Goal: Information Seeking & Learning: Understand process/instructions

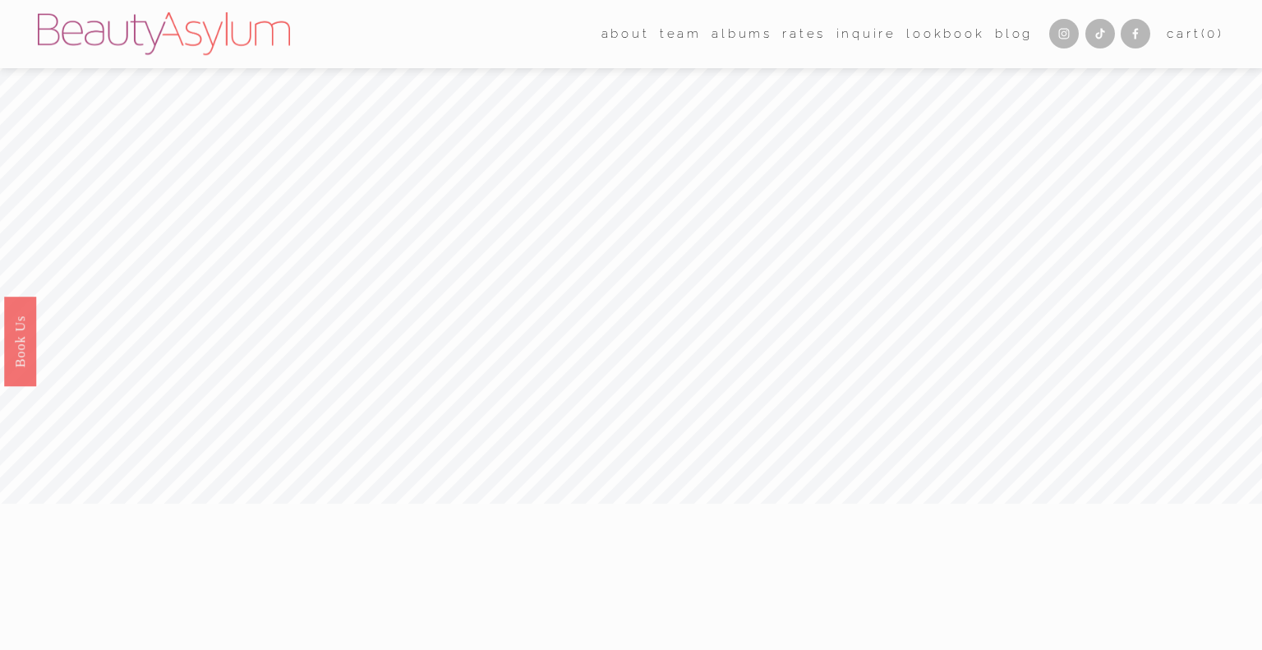
click at [727, 32] on link "albums" at bounding box center [742, 33] width 61 height 25
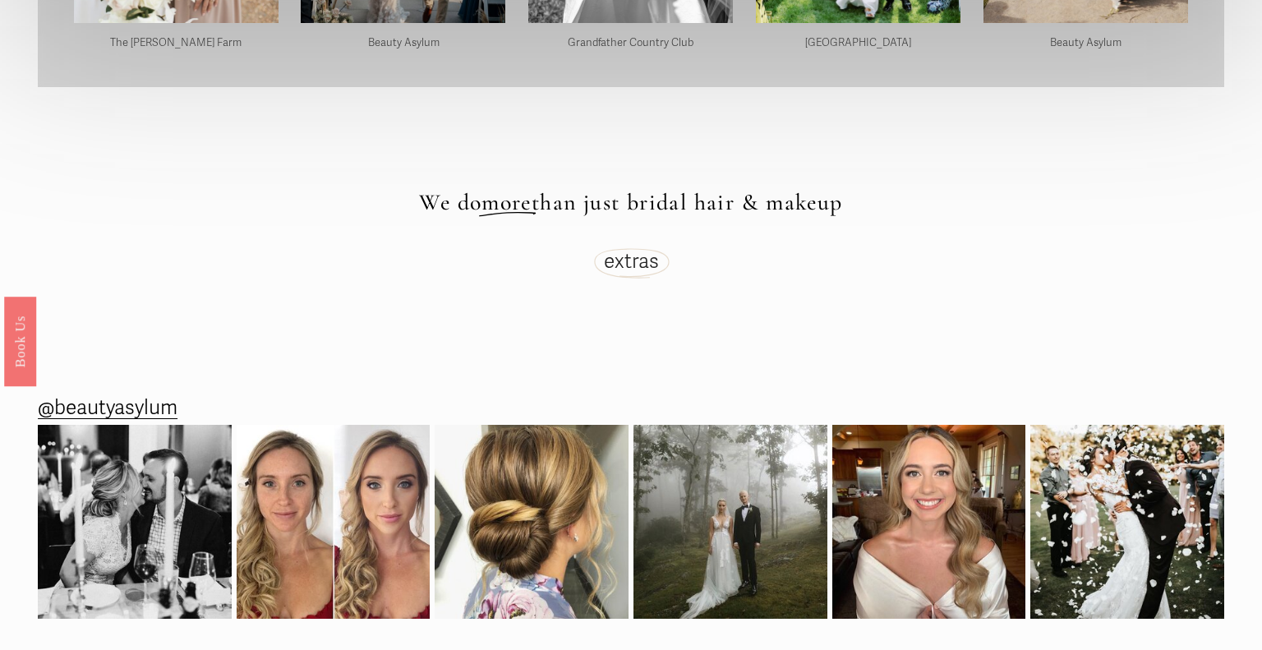
scroll to position [4729, 0]
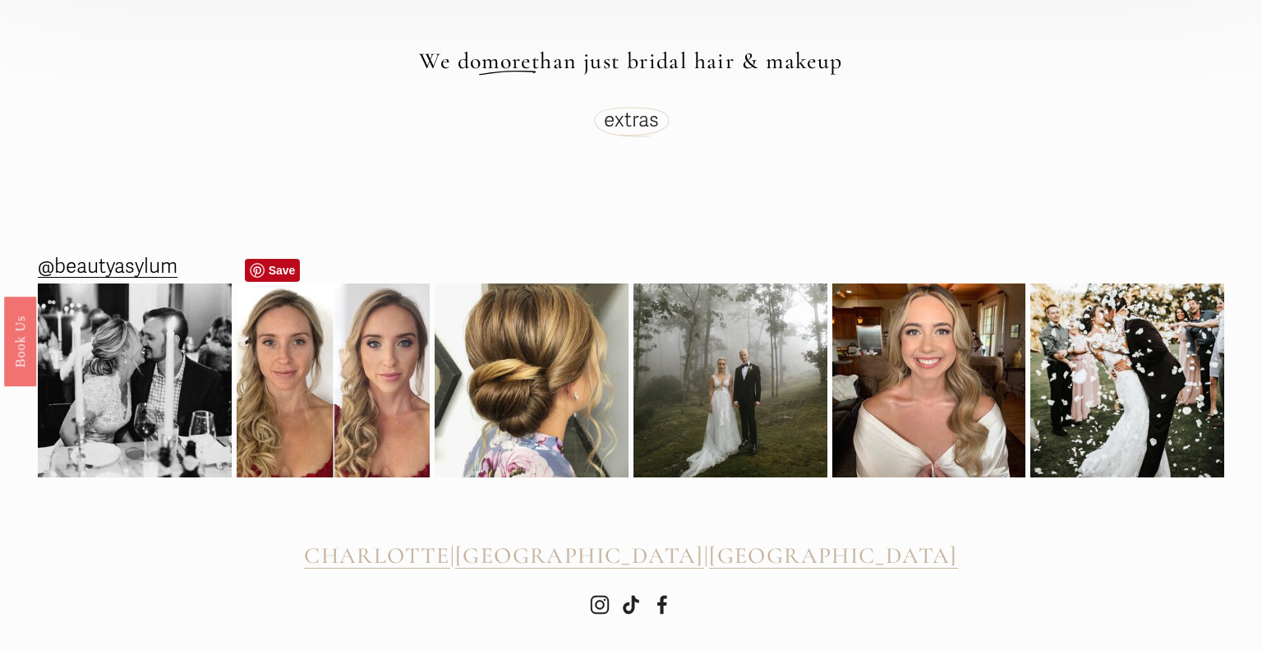
click at [343, 367] on img at bounding box center [334, 380] width 194 height 194
click at [450, 541] on span "CHARLOTTE" at bounding box center [377, 555] width 146 height 28
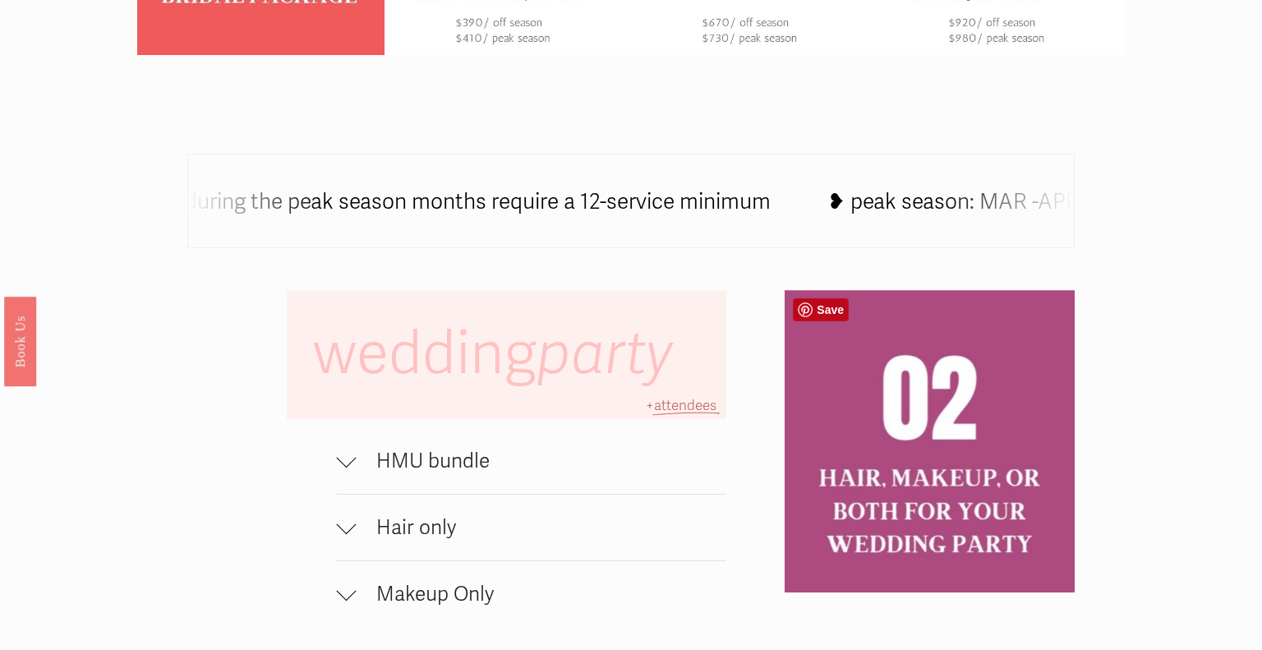
scroll to position [1140, 0]
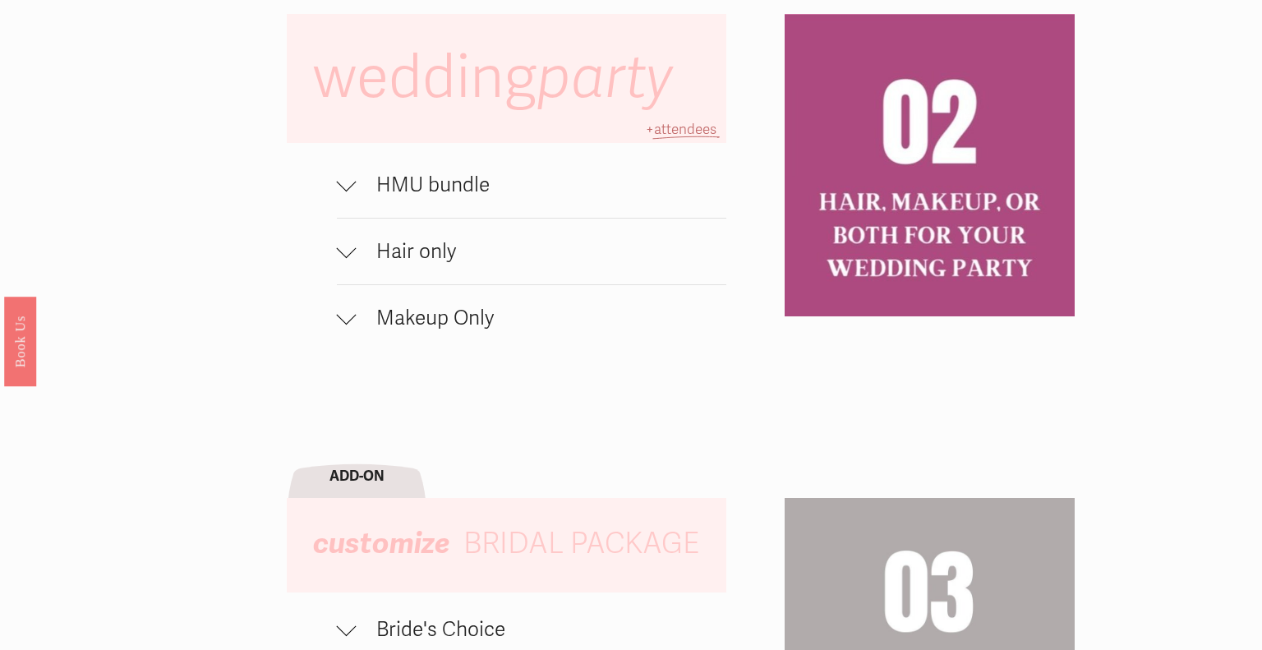
click at [349, 184] on div at bounding box center [347, 182] width 20 height 20
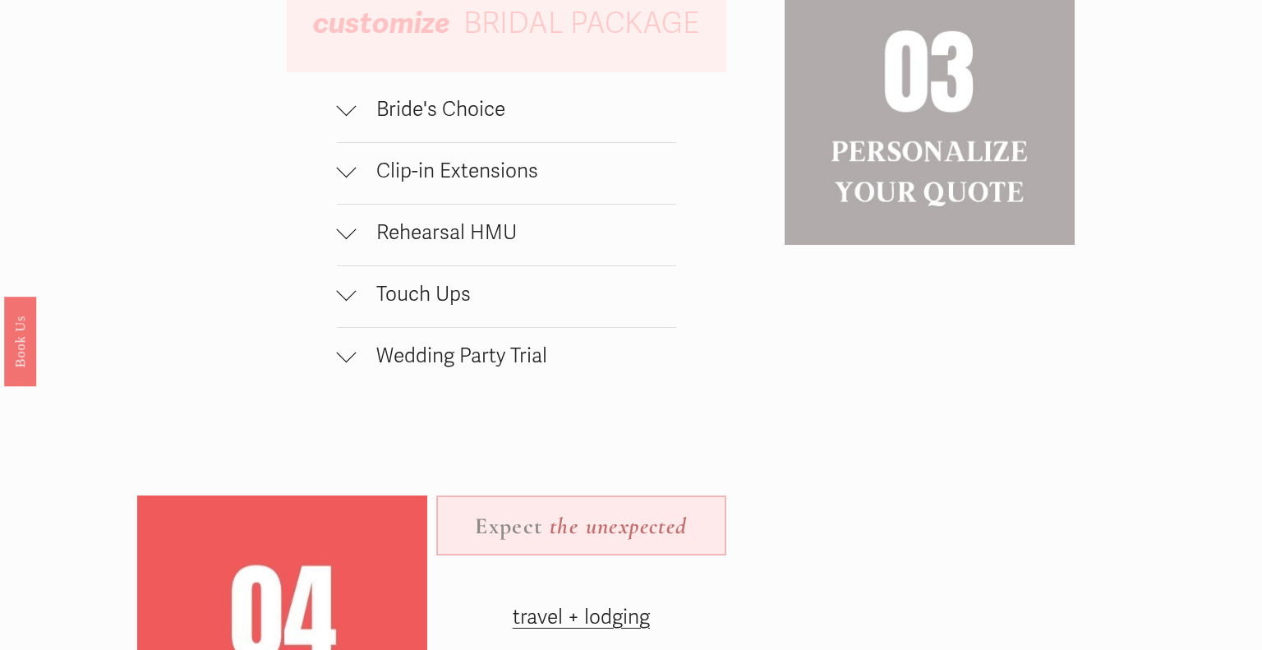
scroll to position [1778, 0]
click at [352, 110] on div at bounding box center [347, 108] width 20 height 20
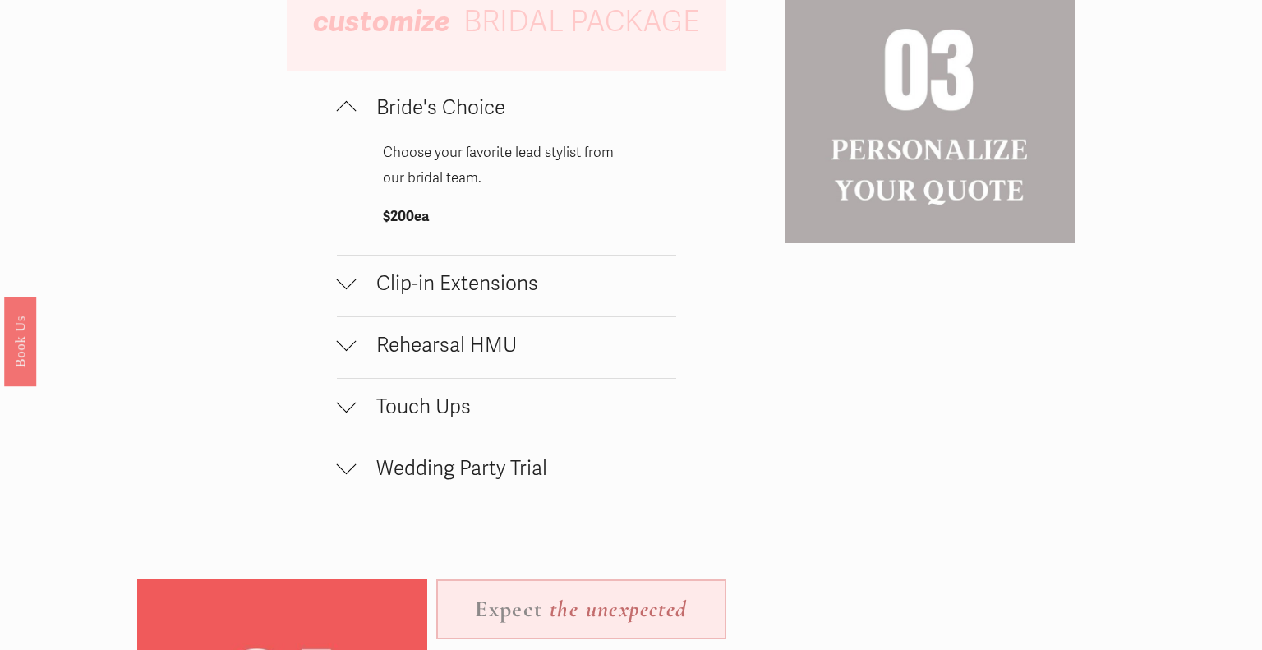
click at [352, 110] on div at bounding box center [347, 111] width 20 height 20
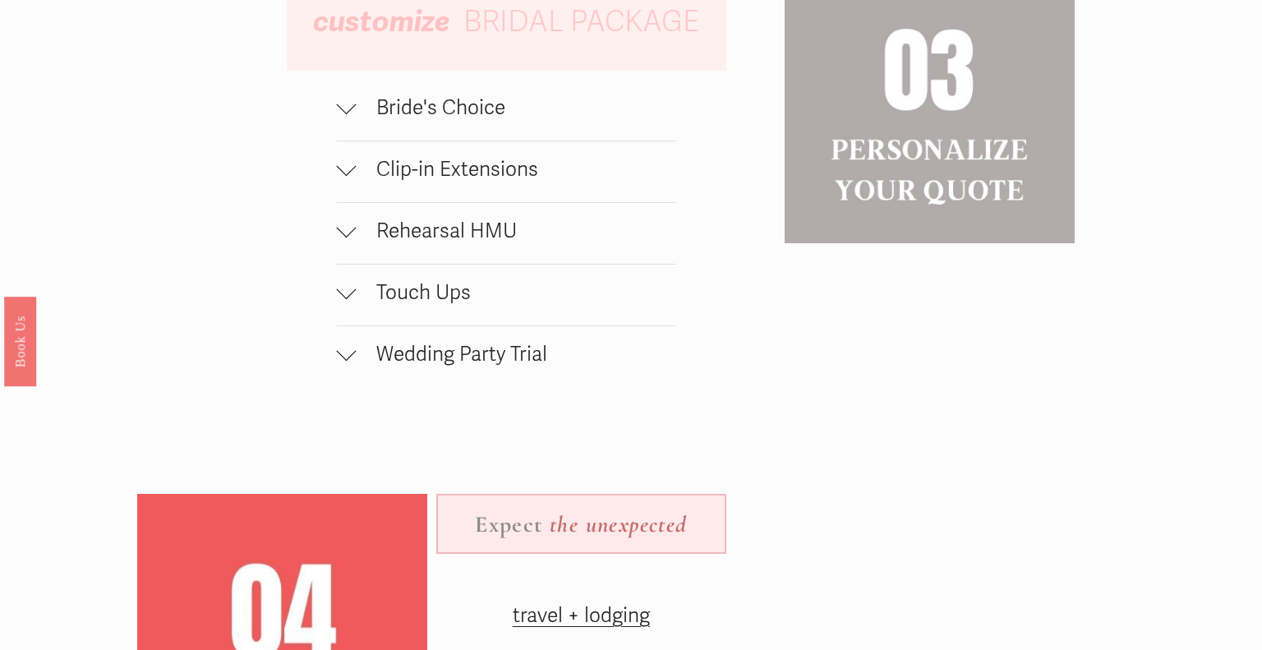
click at [353, 227] on div at bounding box center [347, 228] width 20 height 20
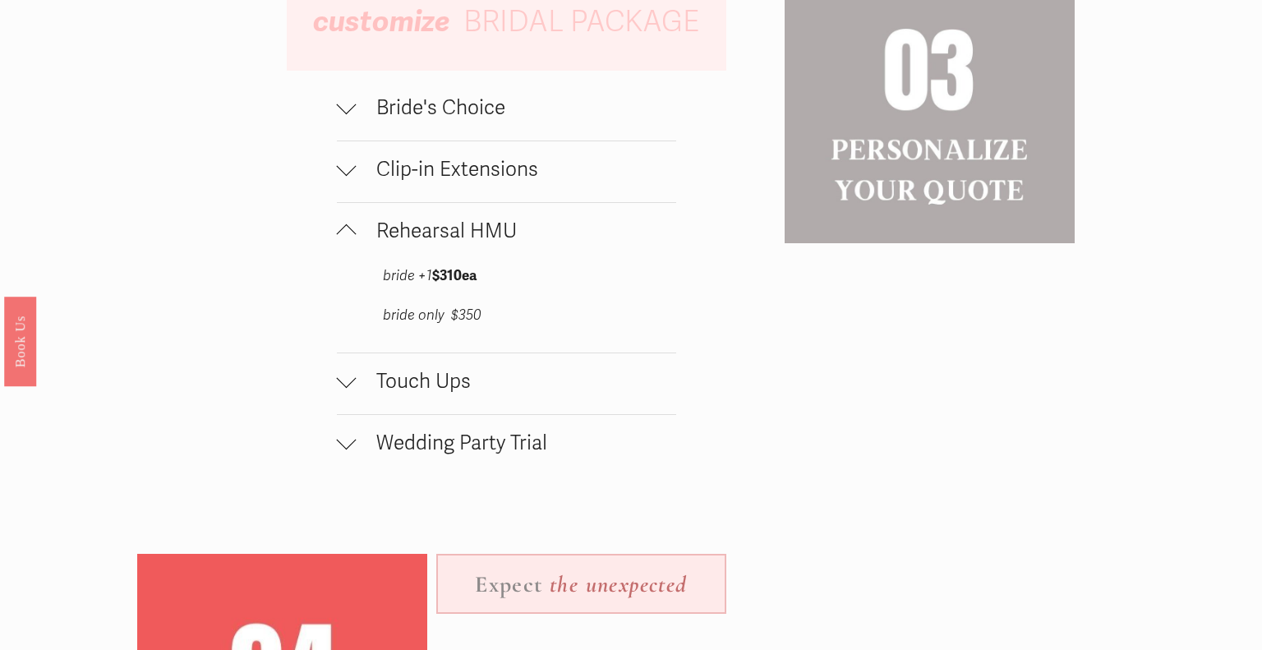
click at [353, 227] on div at bounding box center [347, 231] width 20 height 20
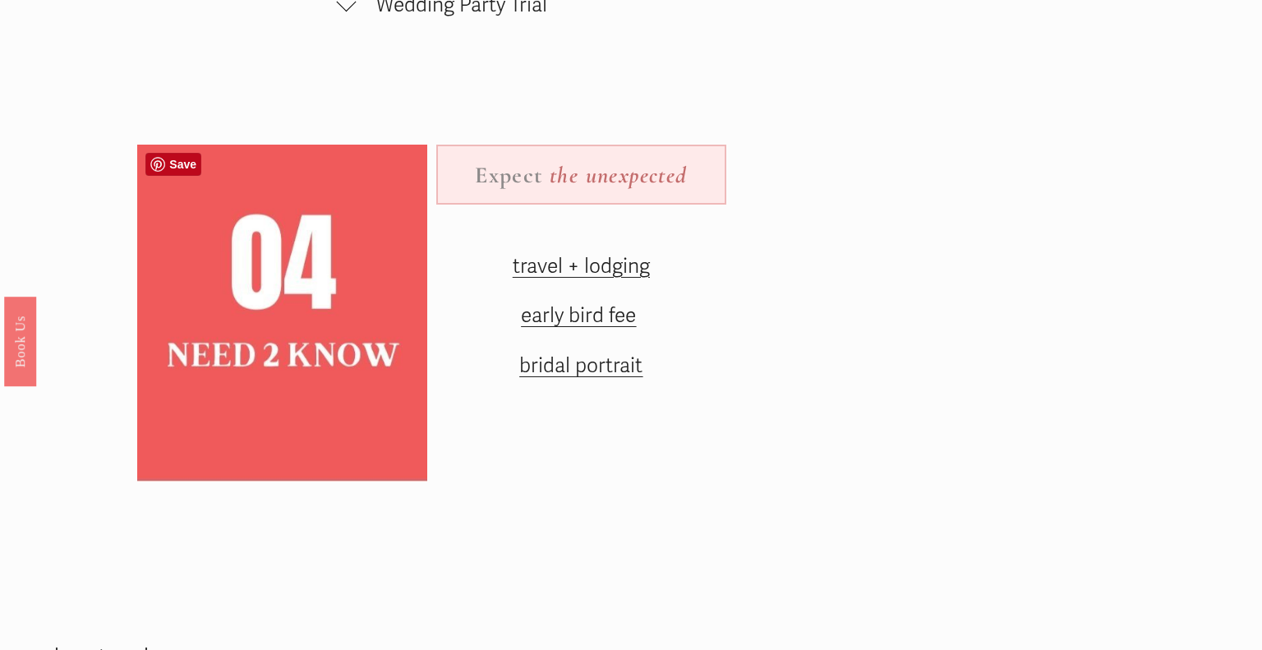
scroll to position [2129, 0]
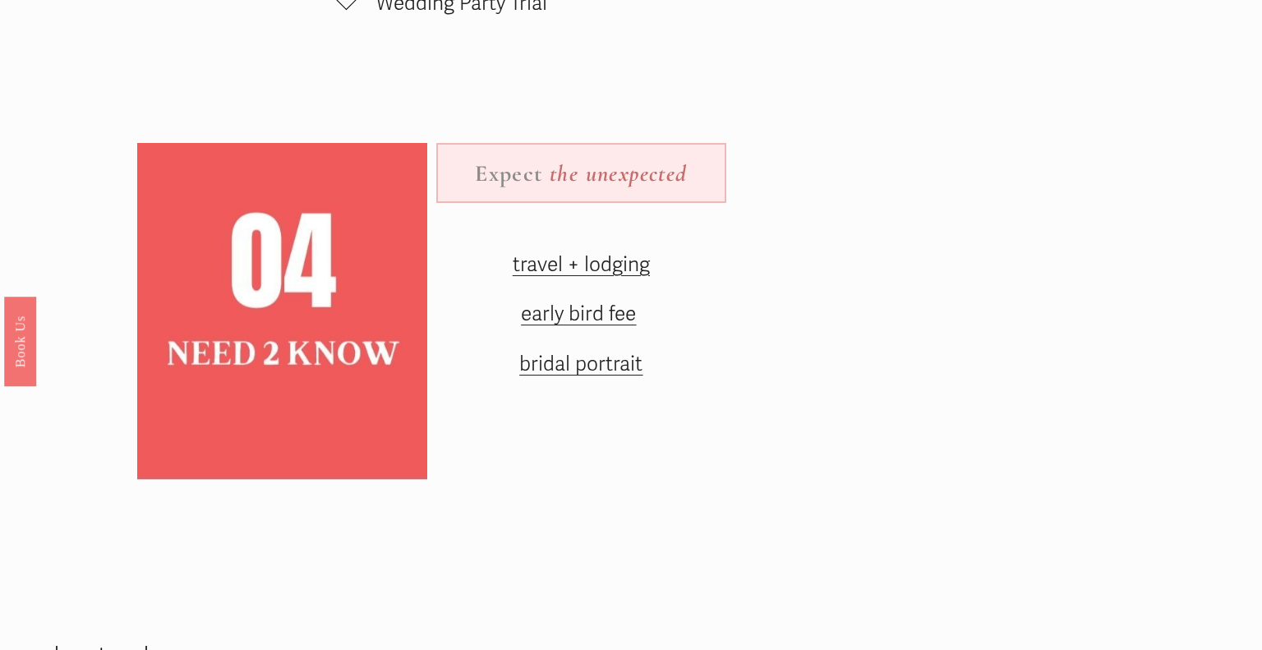
click at [599, 258] on span "travel + lodging" at bounding box center [581, 264] width 137 height 25
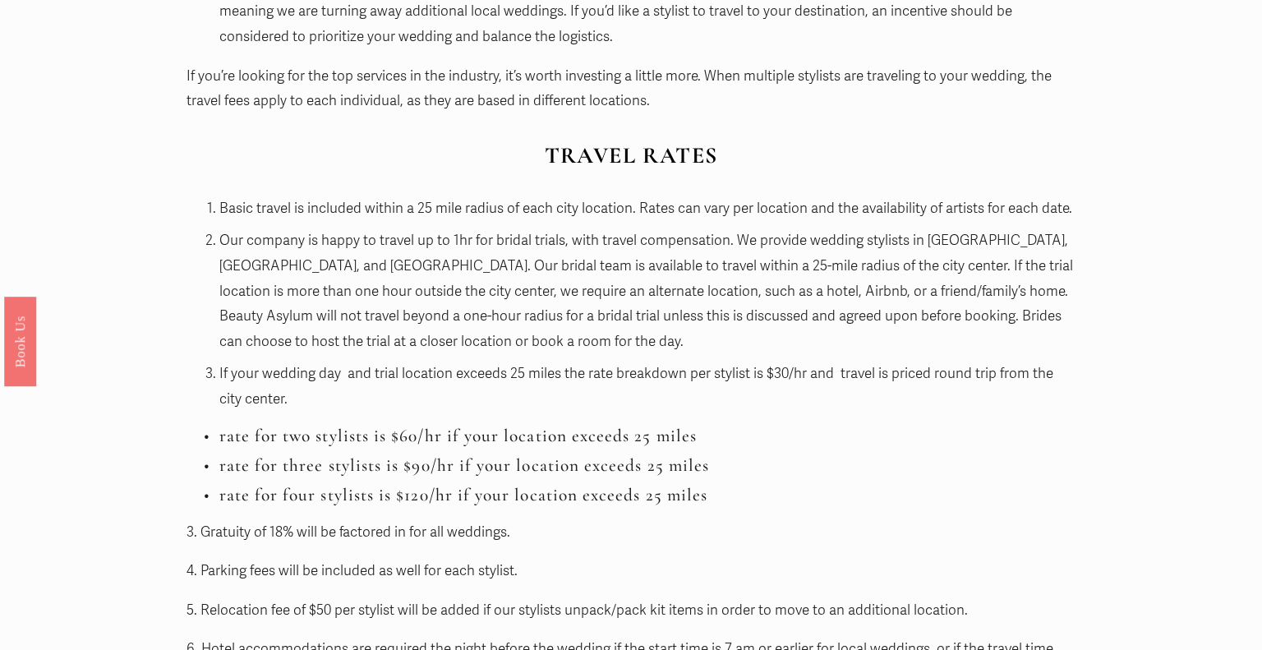
scroll to position [1532, 0]
click at [597, 284] on p "Our company is happy to travel up to 1hr for bridal trials, with travel compens…" at bounding box center [647, 291] width 857 height 126
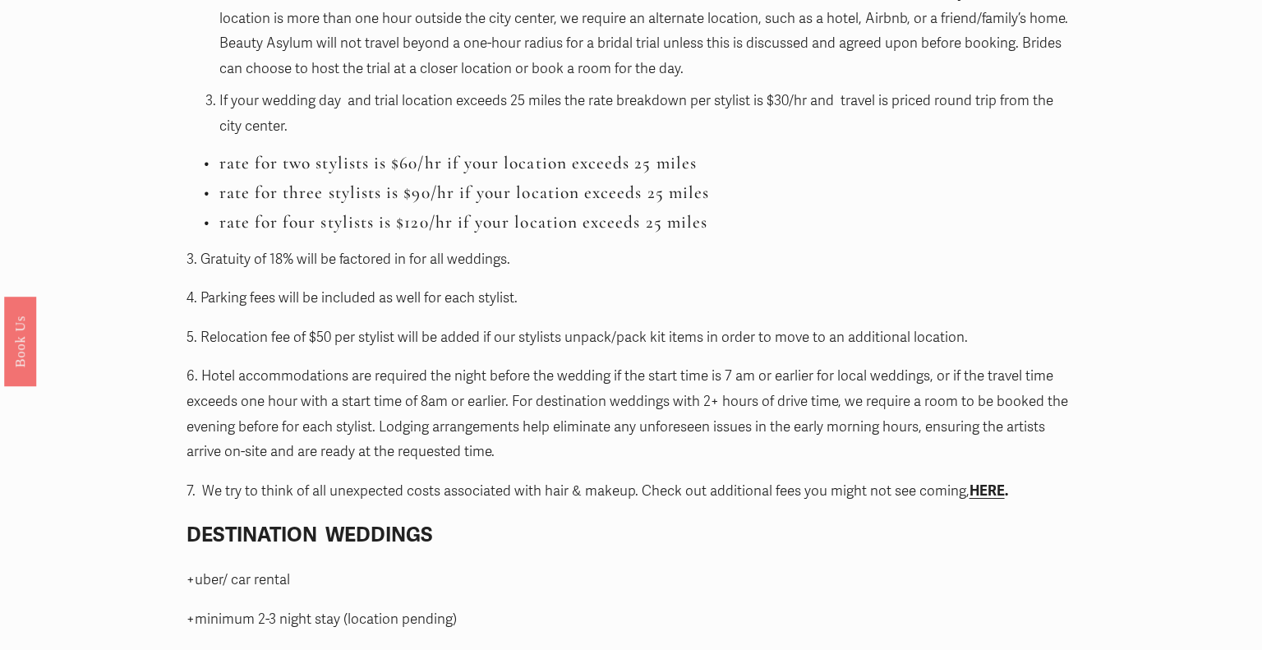
scroll to position [1800, 0]
